Goal: Task Accomplishment & Management: Manage account settings

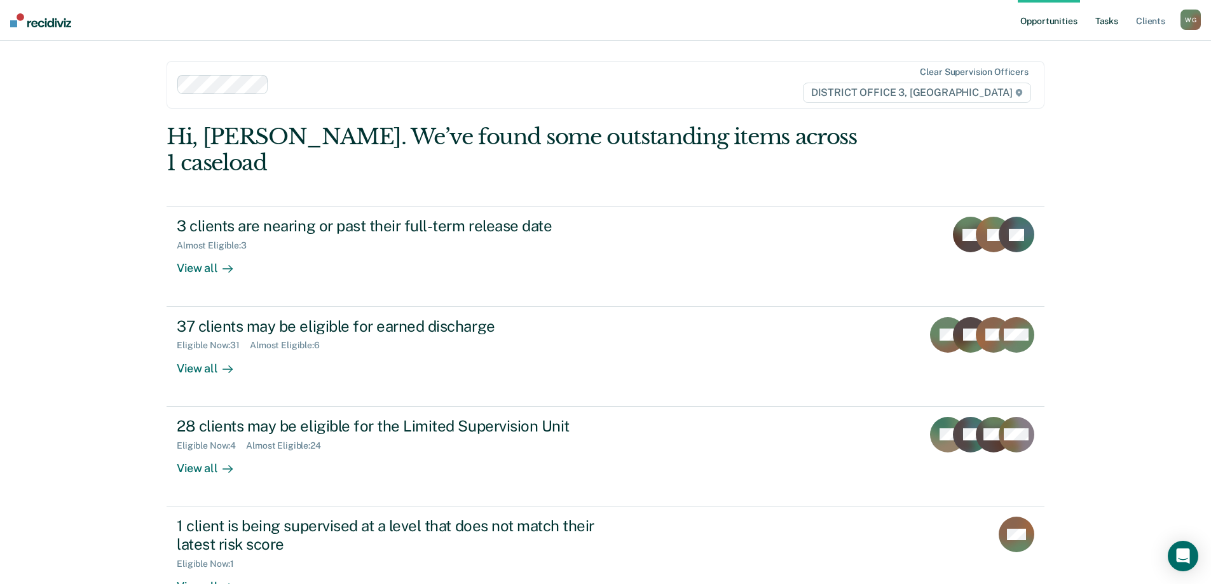
click at [1106, 20] on link "Tasks" at bounding box center [1107, 20] width 28 height 41
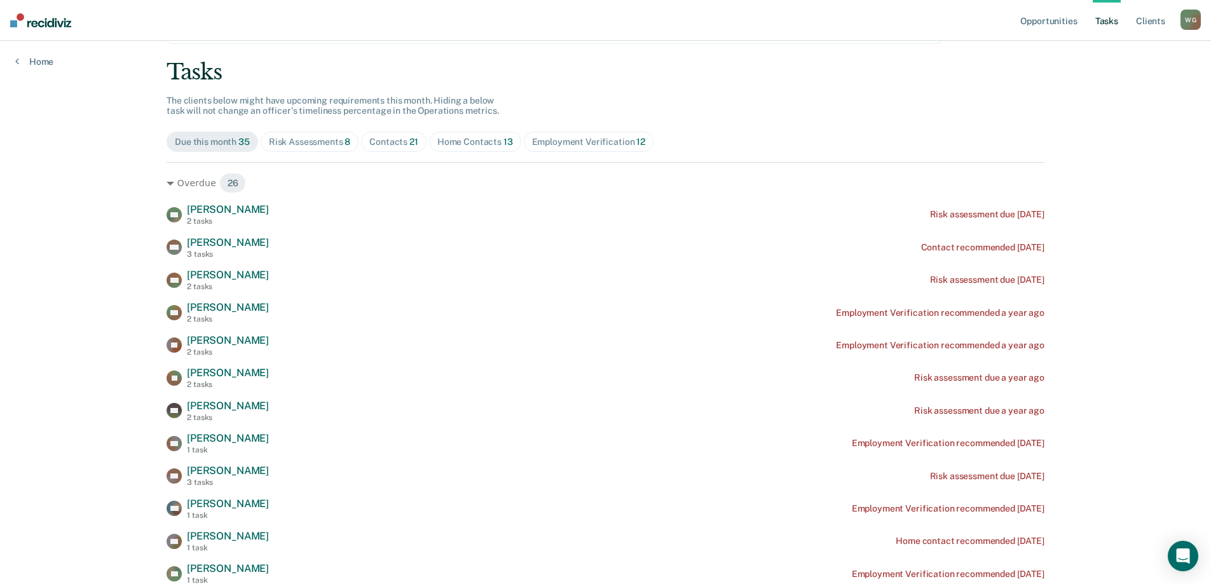
scroll to position [127, 0]
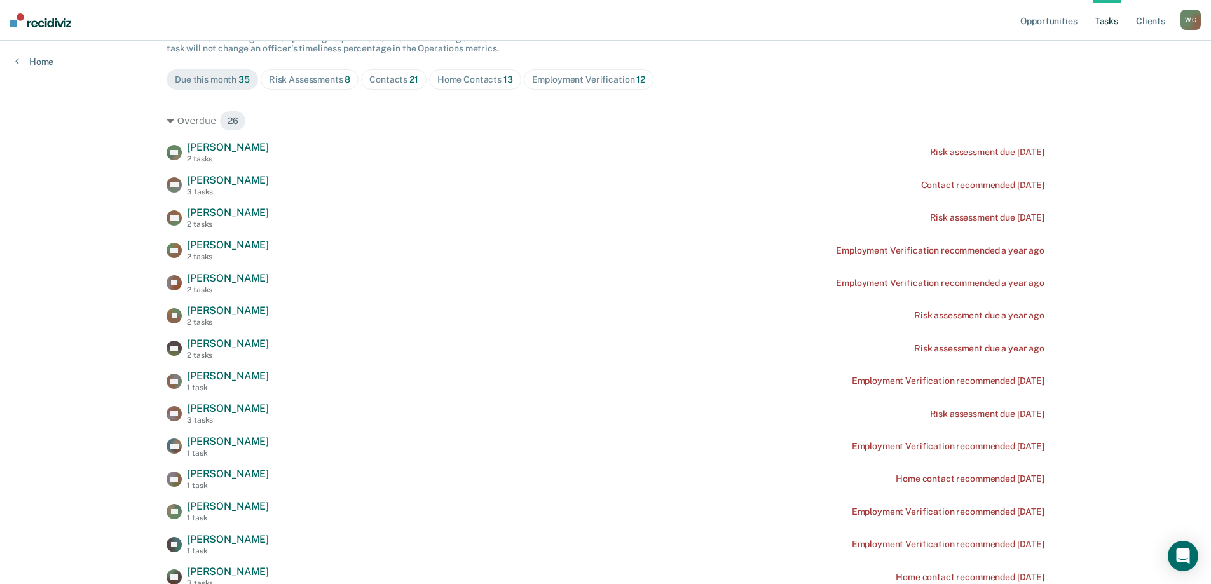
click at [308, 79] on div "Risk Assessments 8" at bounding box center [310, 79] width 82 height 11
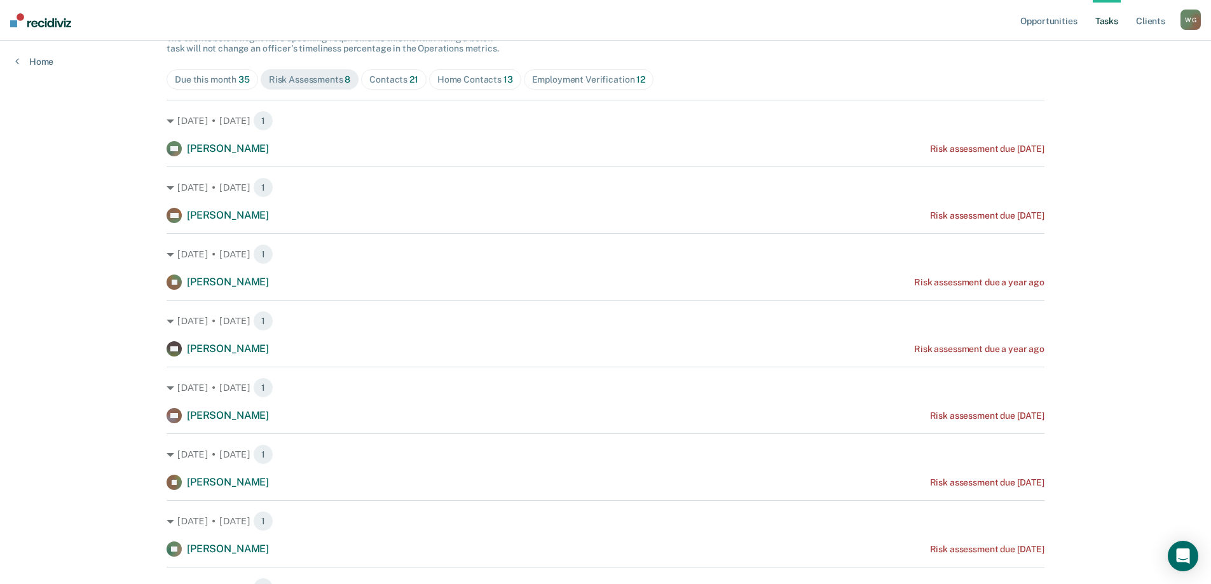
click at [387, 78] on div "Contacts 21" at bounding box center [393, 79] width 49 height 11
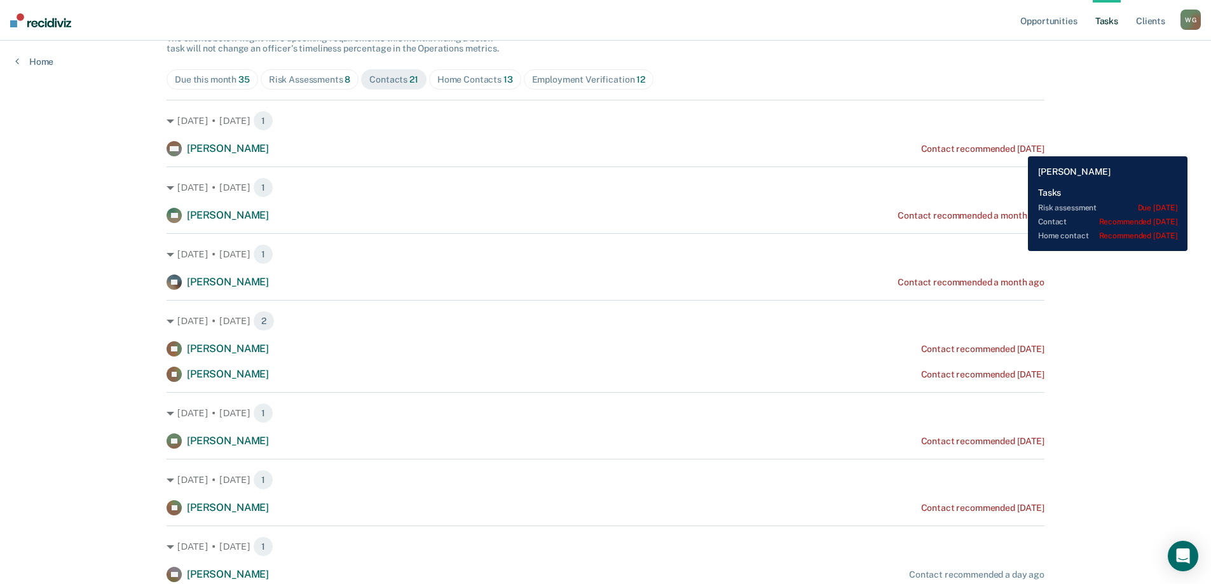
click at [1018, 147] on div "Contact recommended [DATE]" at bounding box center [982, 149] width 123 height 11
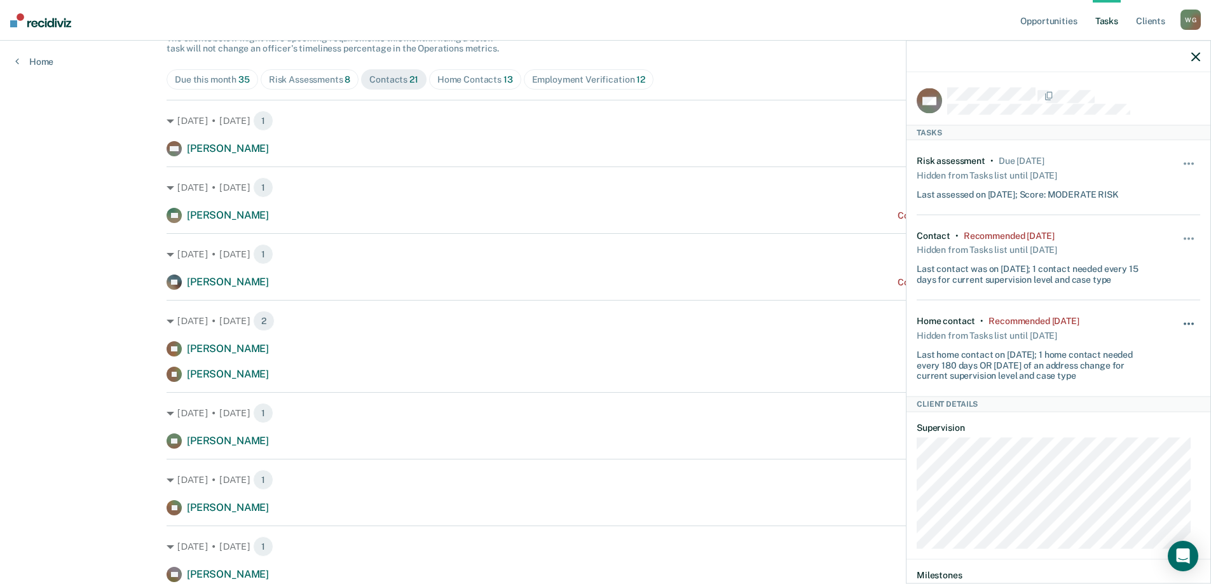
click at [1191, 324] on span "button" at bounding box center [1192, 324] width 3 height 3
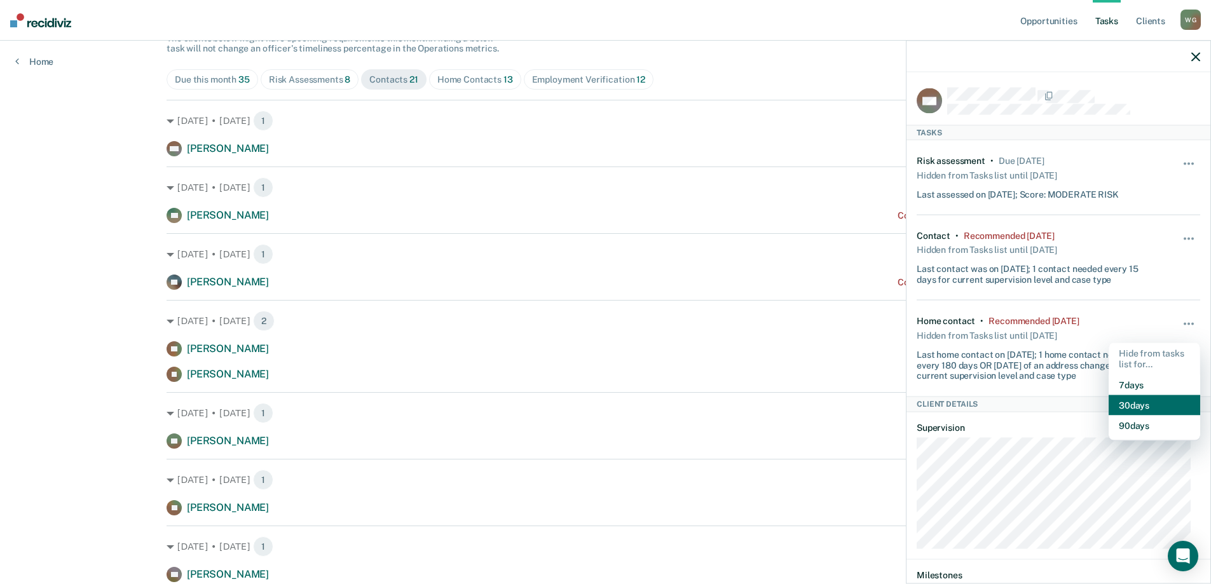
click at [1119, 402] on button "30 days" at bounding box center [1155, 405] width 92 height 20
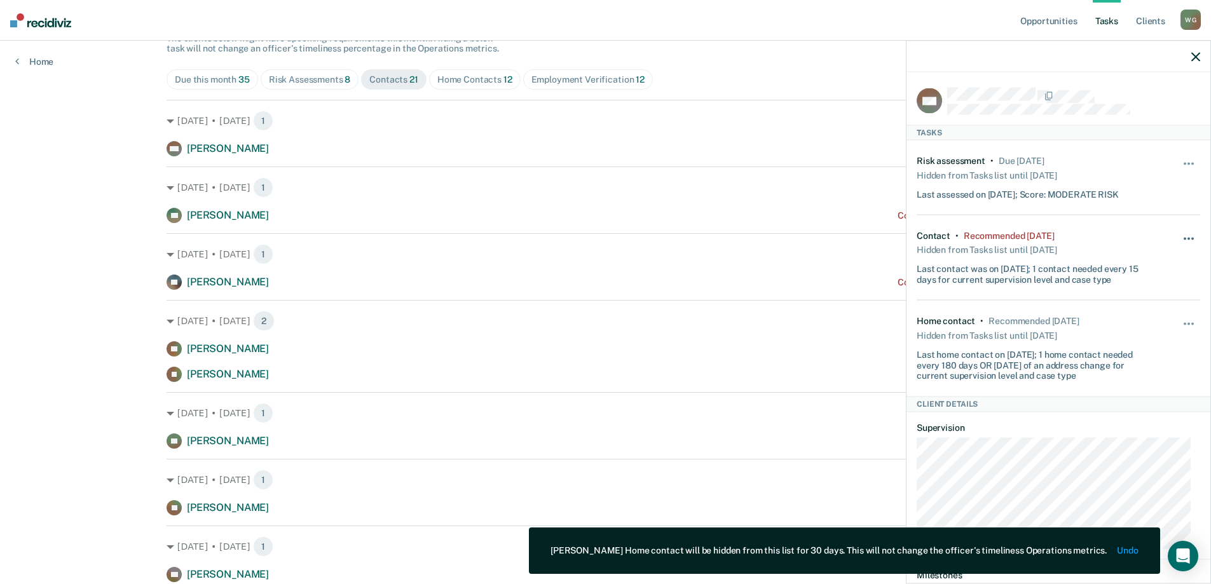
click at [1191, 237] on span "button" at bounding box center [1192, 238] width 3 height 3
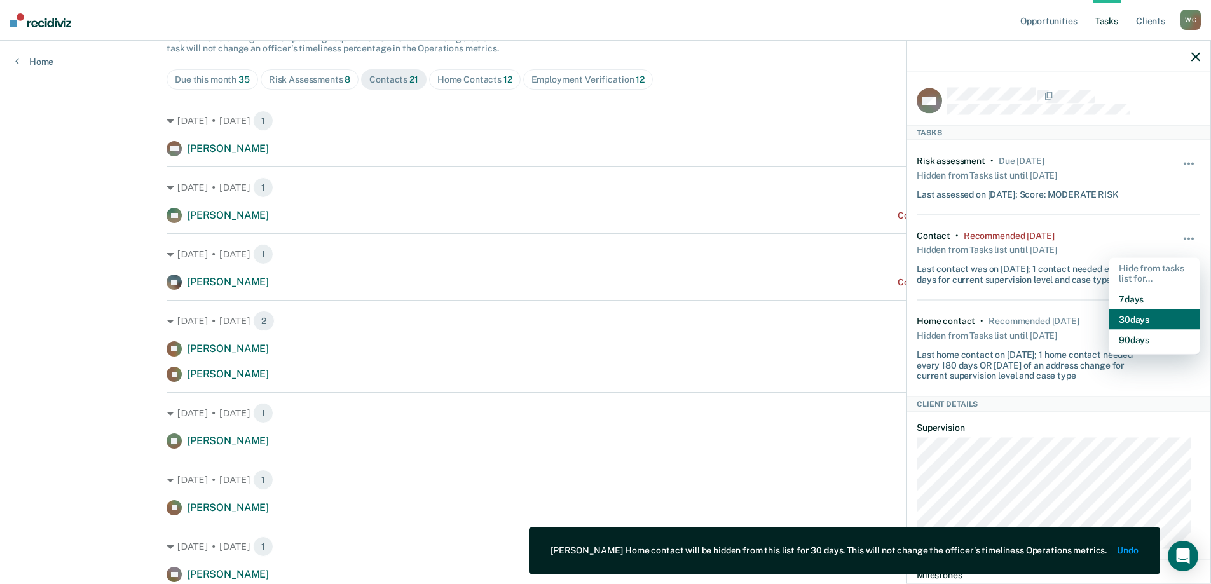
click at [1132, 315] on button "30 days" at bounding box center [1155, 320] width 92 height 20
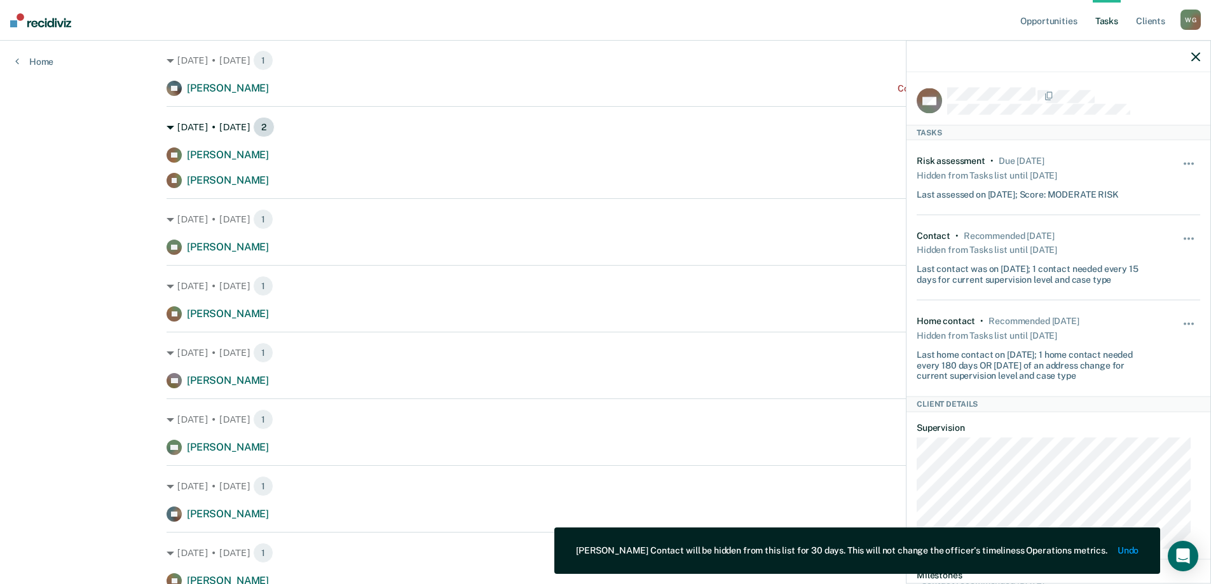
scroll to position [0, 0]
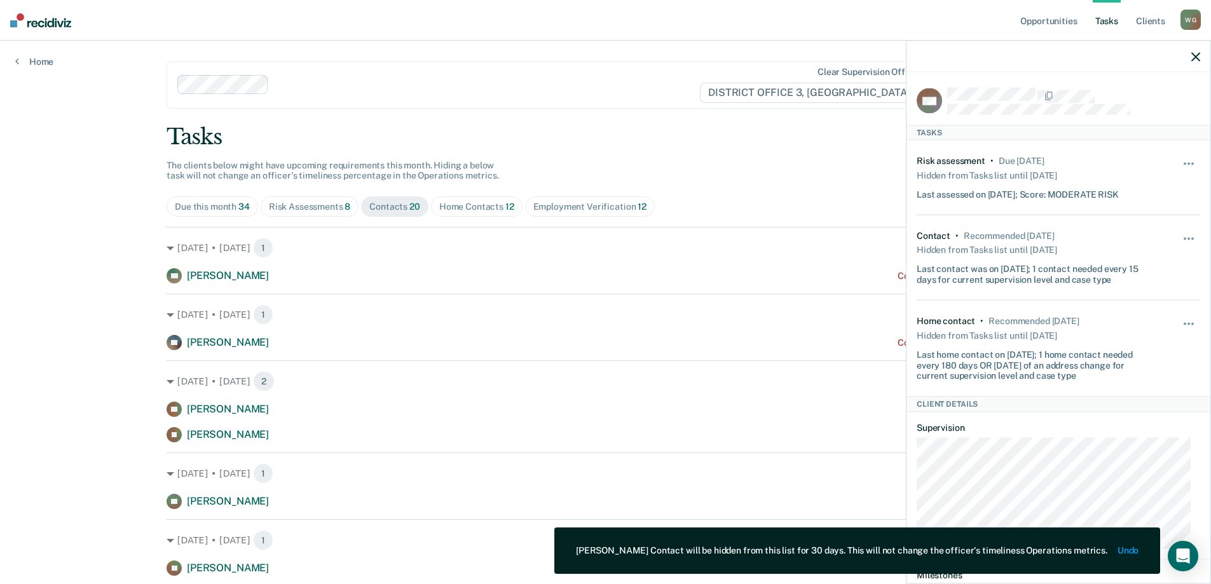
click at [1195, 54] on icon "button" at bounding box center [1195, 56] width 9 height 9
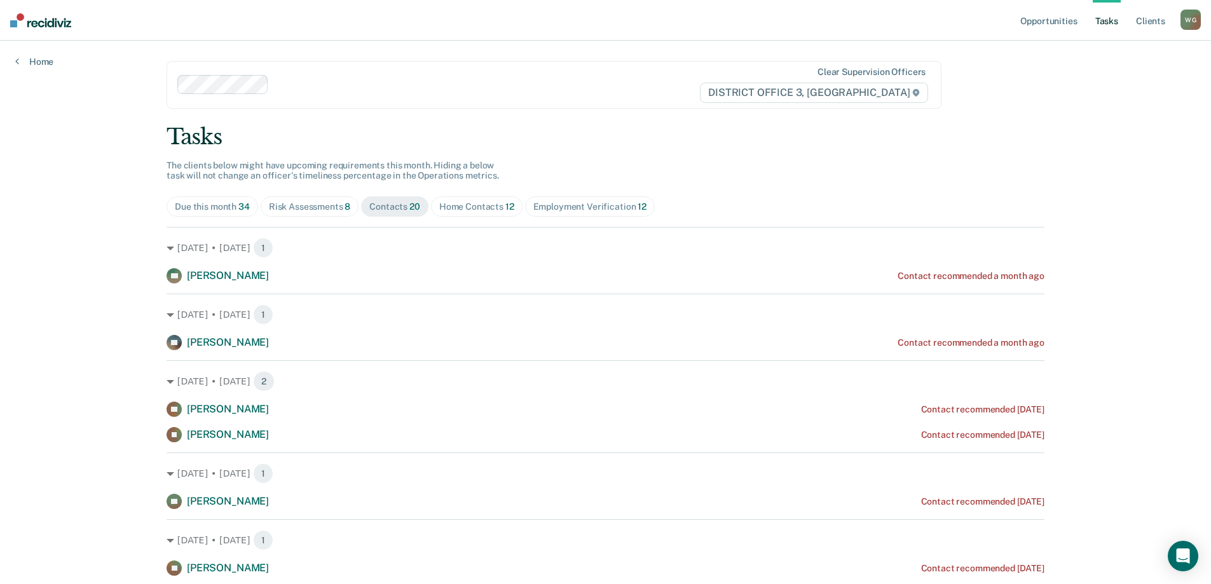
click at [493, 208] on div "Home Contacts 12" at bounding box center [476, 207] width 75 height 11
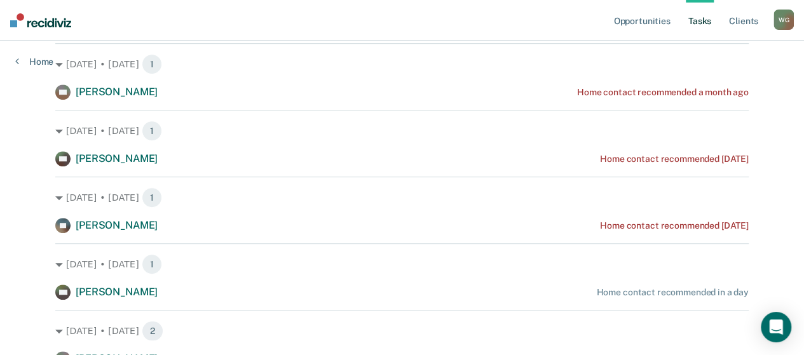
scroll to position [318, 0]
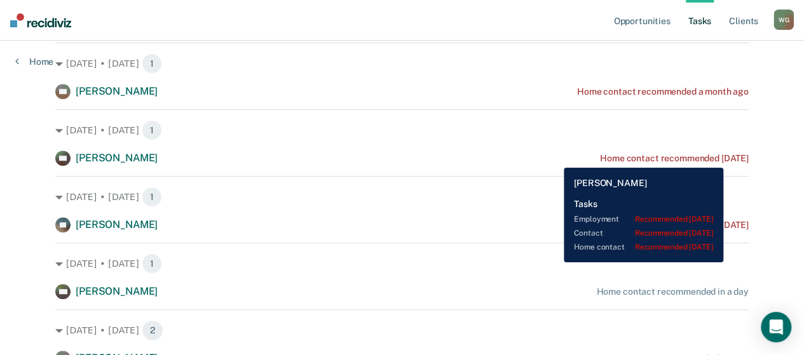
click at [743, 158] on div "Home contact recommended [DATE]" at bounding box center [674, 158] width 149 height 11
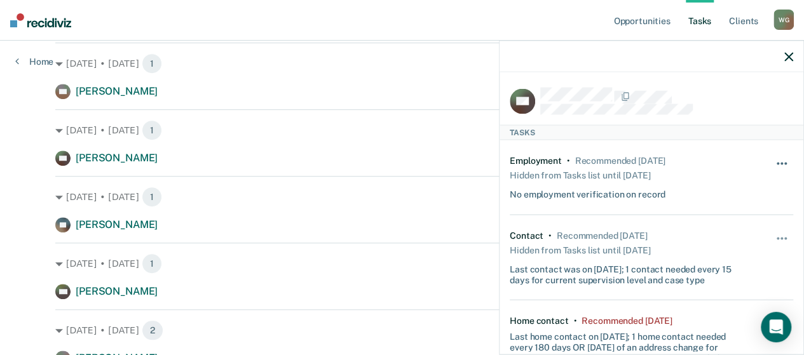
scroll to position [127, 0]
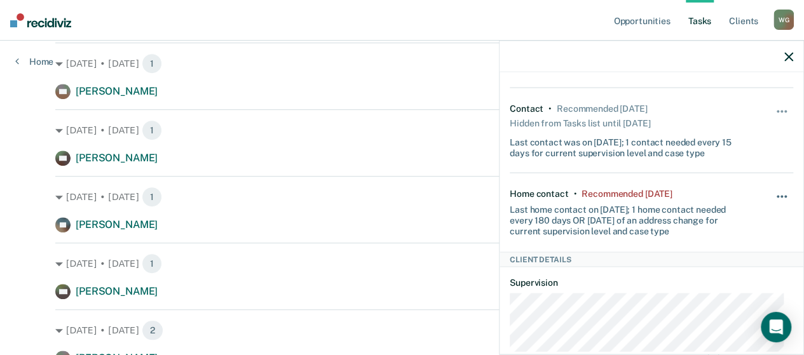
click at [785, 196] on span "button" at bounding box center [786, 197] width 3 height 3
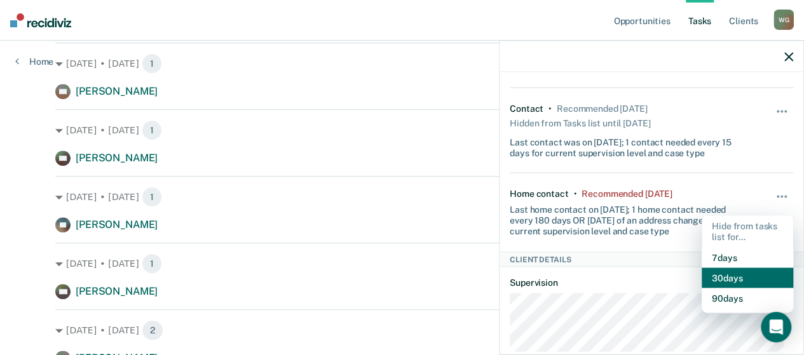
click at [719, 275] on button "30 days" at bounding box center [748, 278] width 92 height 20
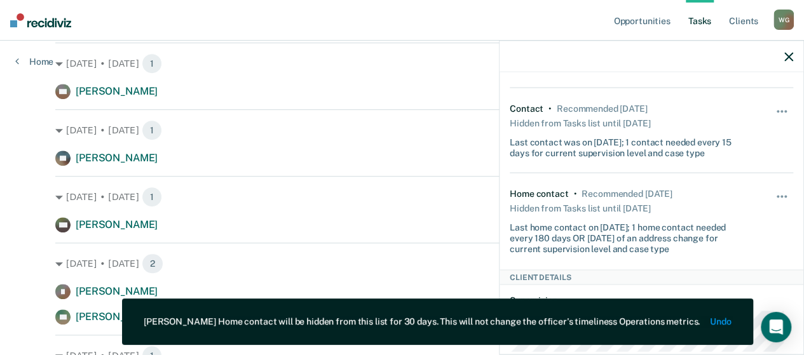
click at [786, 56] on icon "button" at bounding box center [789, 56] width 9 height 9
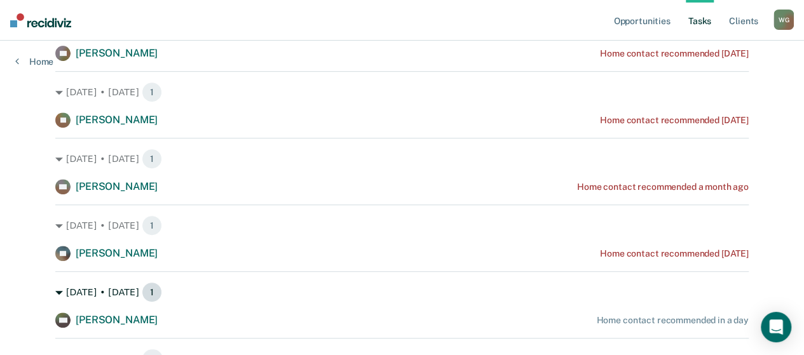
scroll to position [160, 0]
